Goal: Task Accomplishment & Management: Complete application form

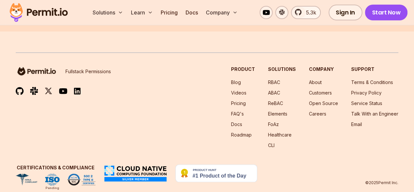
scroll to position [1276, 0]
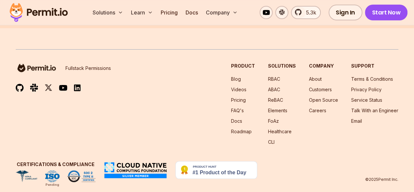
click at [316, 76] on link "About" at bounding box center [315, 79] width 13 height 6
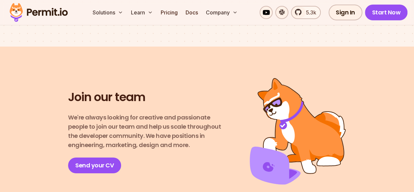
scroll to position [1079, 0]
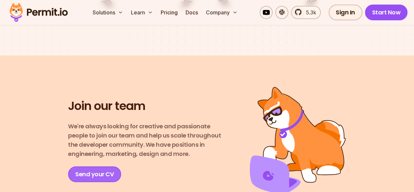
click at [96, 166] on link "Send your CV" at bounding box center [94, 174] width 53 height 16
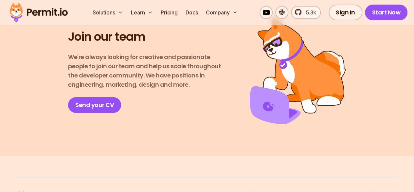
scroll to position [1112, 0]
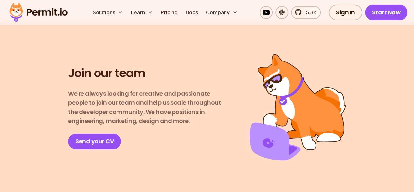
drag, startPoint x: 168, startPoint y: 158, endPoint x: 419, endPoint y: 154, distance: 251.2
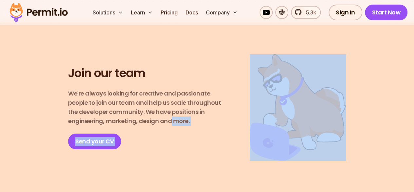
click at [208, 143] on div "Join our team We're always looking for creative and passionate people to join o…" at bounding box center [207, 107] width 401 height 106
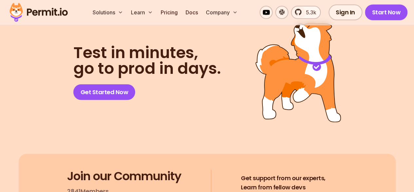
scroll to position [3516, 0]
